Goal: Task Accomplishment & Management: Use online tool/utility

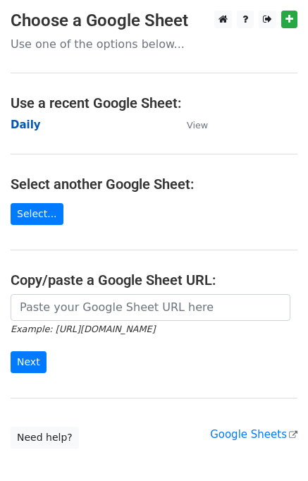
click at [25, 125] on strong "Daily" at bounding box center [26, 125] width 30 height 13
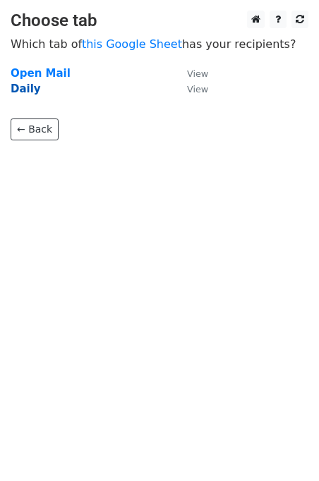
click at [26, 89] on strong "Daily" at bounding box center [26, 89] width 30 height 13
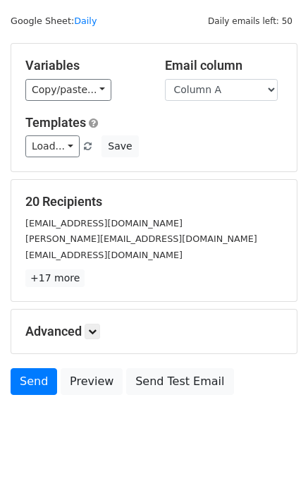
scroll to position [65, 0]
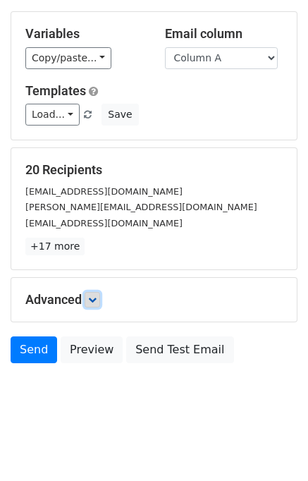
click at [88, 295] on link at bounding box center [93, 300] width 16 height 16
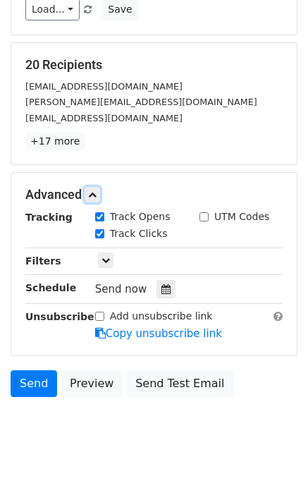
scroll to position [171, 0]
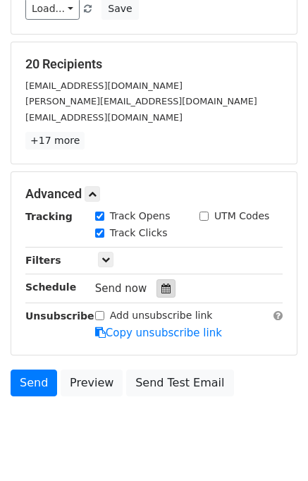
click at [162, 289] on icon at bounding box center [166, 289] width 9 height 10
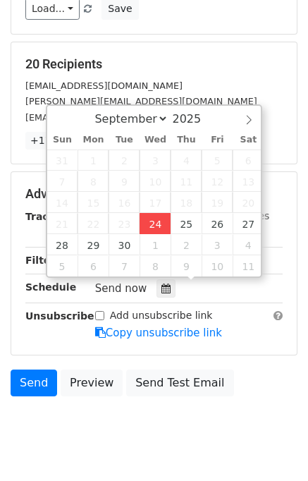
type input "[DATE] 15:16"
type input "03"
type input "16"
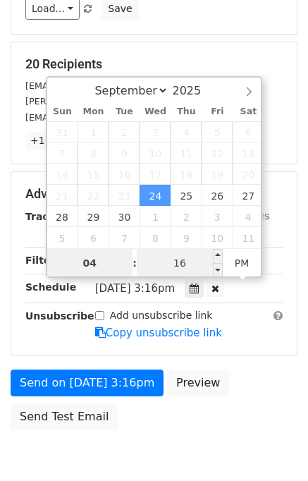
type input "04"
type input "[DATE] 16:16"
click at [150, 254] on input "16" at bounding box center [180, 263] width 86 height 28
type input "00"
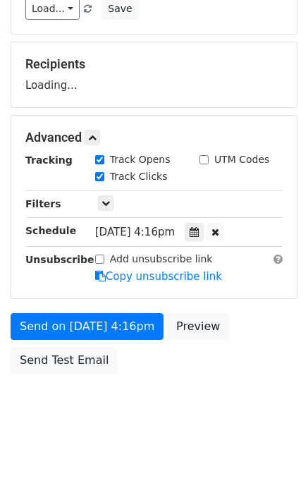
type input "[DATE] 16:00"
click at [288, 391] on body "New Campaign Daily emails left: 50 Google Sheet: Daily Variables Copy/paste... …" at bounding box center [154, 139] width 308 height 598
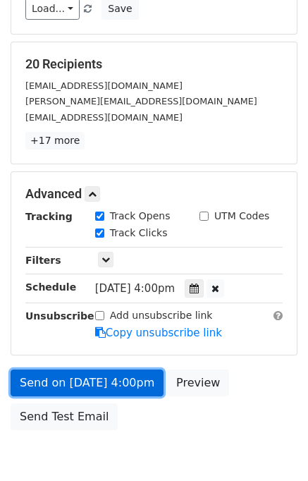
click at [121, 373] on link "Send on [DATE] 4:00pm" at bounding box center [87, 383] width 153 height 27
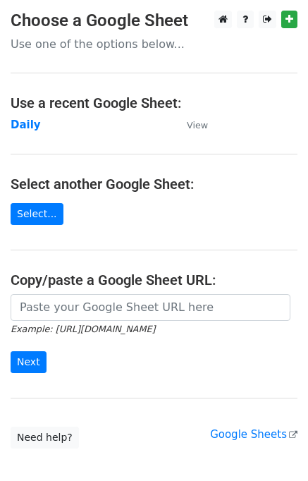
click at [36, 131] on td "Daily" at bounding box center [92, 125] width 162 height 16
click at [31, 125] on strong "Daily" at bounding box center [26, 125] width 30 height 13
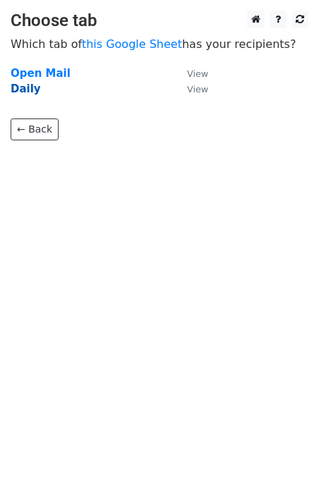
click at [29, 90] on strong "Daily" at bounding box center [26, 89] width 30 height 13
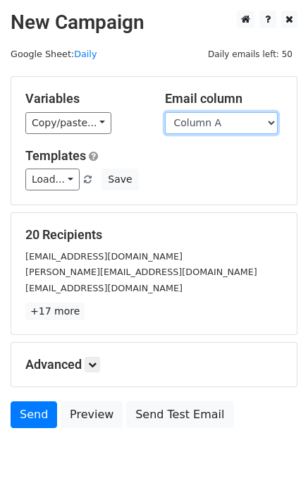
click at [215, 123] on select "Column A Column B Column C" at bounding box center [221, 123] width 113 height 22
select select "Column B"
click at [165, 112] on select "Column A Column B Column C" at bounding box center [221, 123] width 113 height 22
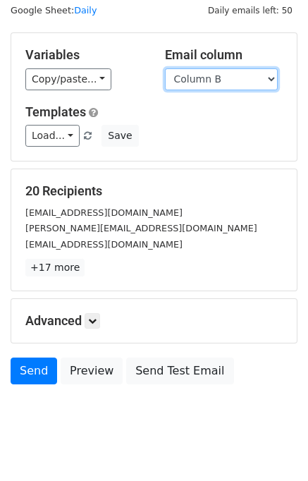
scroll to position [65, 0]
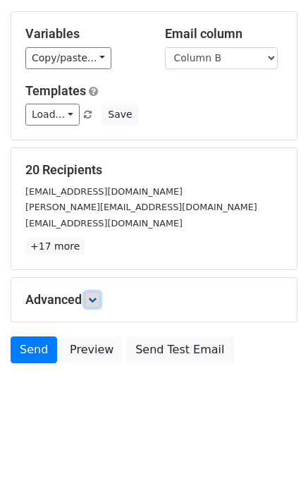
click at [97, 298] on icon at bounding box center [92, 300] width 8 height 8
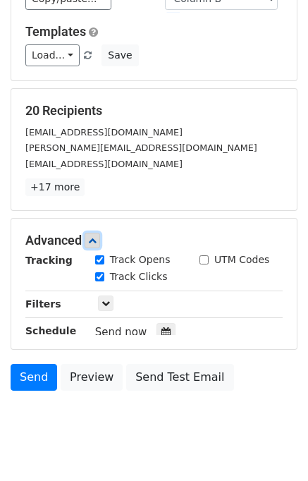
scroll to position [161, 0]
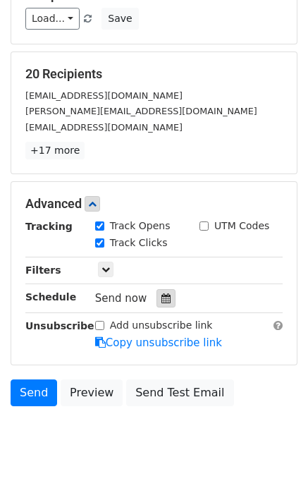
click at [162, 300] on icon at bounding box center [166, 299] width 9 height 10
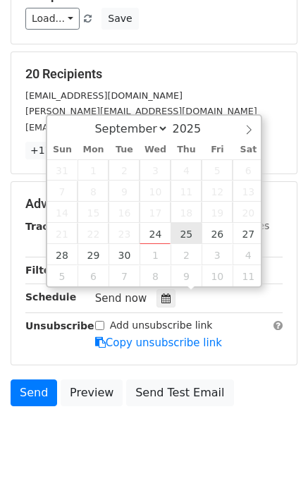
type input "2025-09-25 12:00"
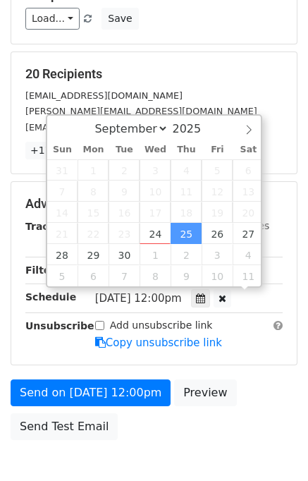
scroll to position [0, 0]
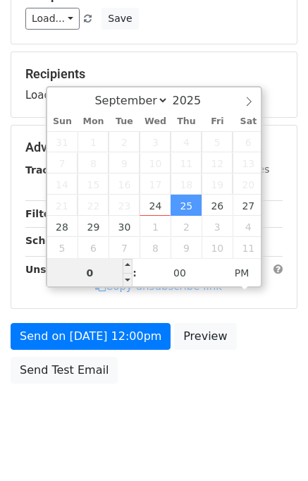
type input "05"
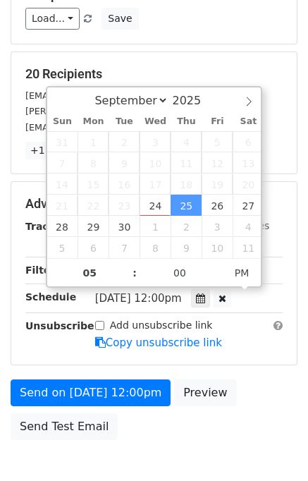
type input "2025-09-25 17:00"
click at [238, 375] on form "Variables Copy/paste... {{Column A}} {{Column B}} {{Column C}} Email column Col…" at bounding box center [154, 181] width 287 height 532
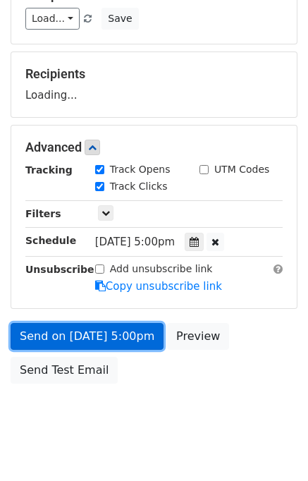
click at [127, 334] on link "Send on Sep 25 at 5:00pm" at bounding box center [87, 336] width 153 height 27
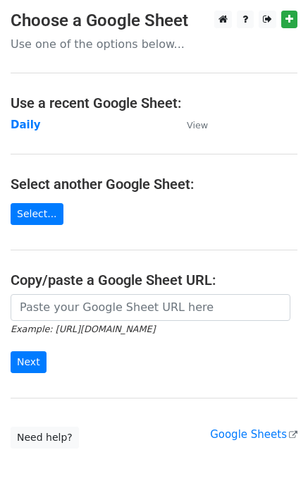
click at [37, 124] on td "Daily" at bounding box center [92, 125] width 162 height 16
click at [27, 126] on strong "Daily" at bounding box center [26, 125] width 30 height 13
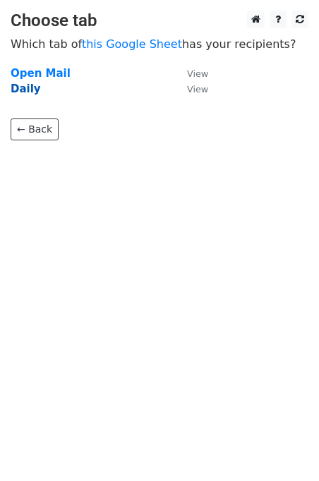
click at [23, 91] on strong "Daily" at bounding box center [26, 89] width 30 height 13
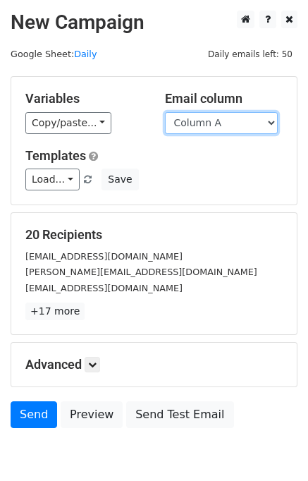
click at [226, 119] on select "Column A Column B Column C" at bounding box center [221, 123] width 113 height 22
select select "Column C"
click at [165, 112] on select "Column A Column B Column C" at bounding box center [221, 123] width 113 height 22
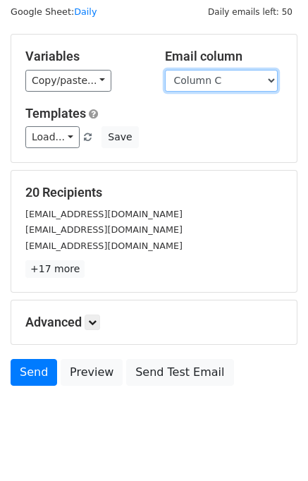
scroll to position [65, 0]
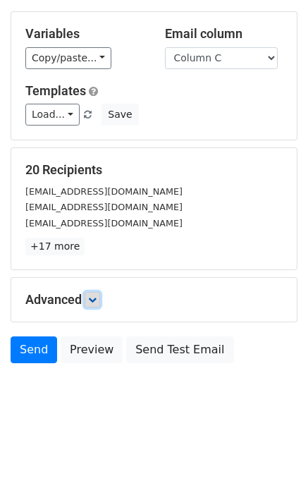
drag, startPoint x: 96, startPoint y: 294, endPoint x: 127, endPoint y: 294, distance: 31.1
click at [97, 296] on icon at bounding box center [92, 300] width 8 height 8
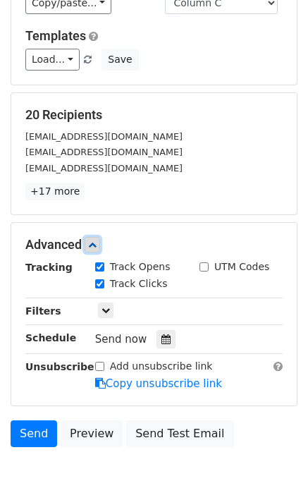
scroll to position [186, 0]
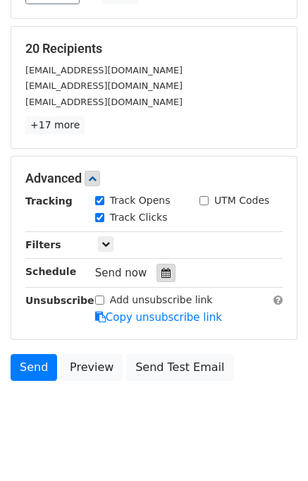
click at [162, 274] on icon at bounding box center [166, 273] width 9 height 10
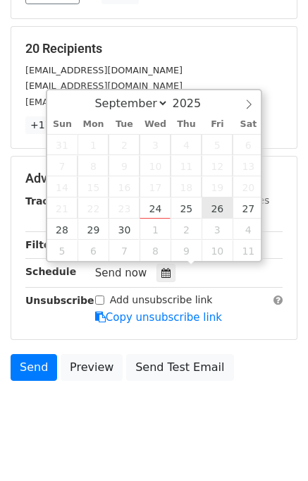
type input "[DATE] 12:00"
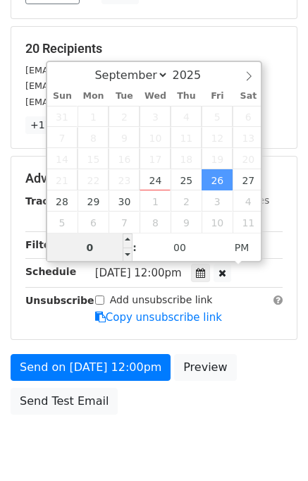
type input "06"
type input "2025-09-26 18:00"
click at [289, 381] on div "Send on Sep 26 at 12:00pm Preview Send Test Email" at bounding box center [154, 388] width 308 height 68
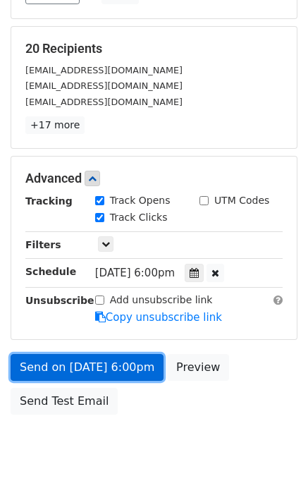
click at [68, 361] on link "Send on Sep 26 at 6:00pm" at bounding box center [87, 367] width 153 height 27
